Goal: Information Seeking & Learning: Learn about a topic

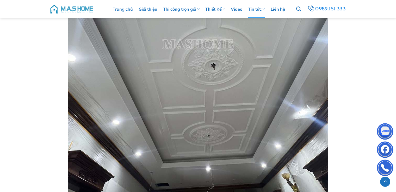
scroll to position [1796, 0]
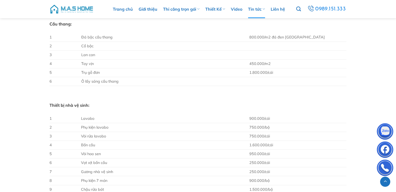
scroll to position [859, 0]
